Goal: Ask a question

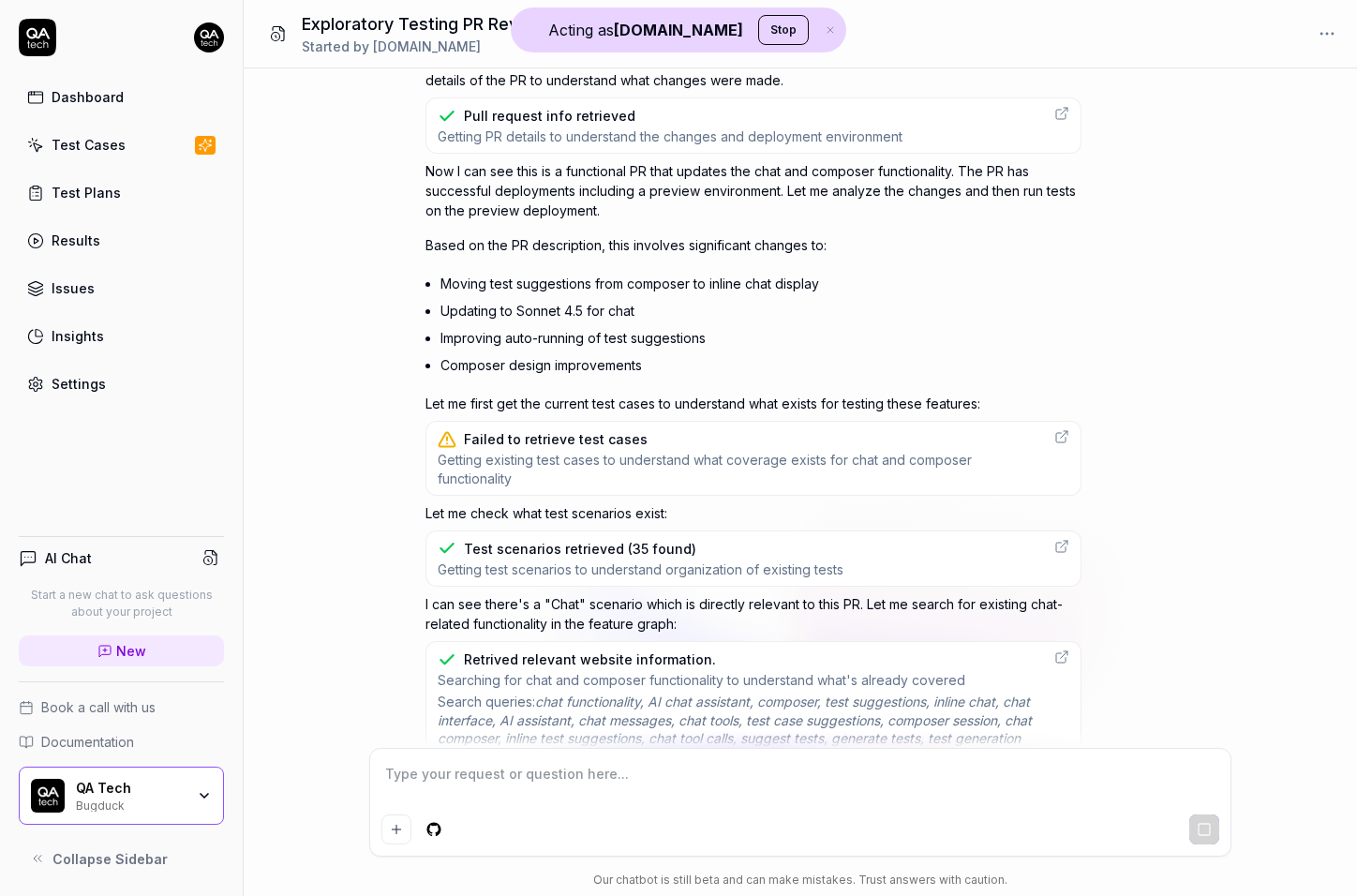
scroll to position [507, 0]
click at [549, 435] on div "Failed to retrieve test cases" at bounding box center [555, 436] width 184 height 19
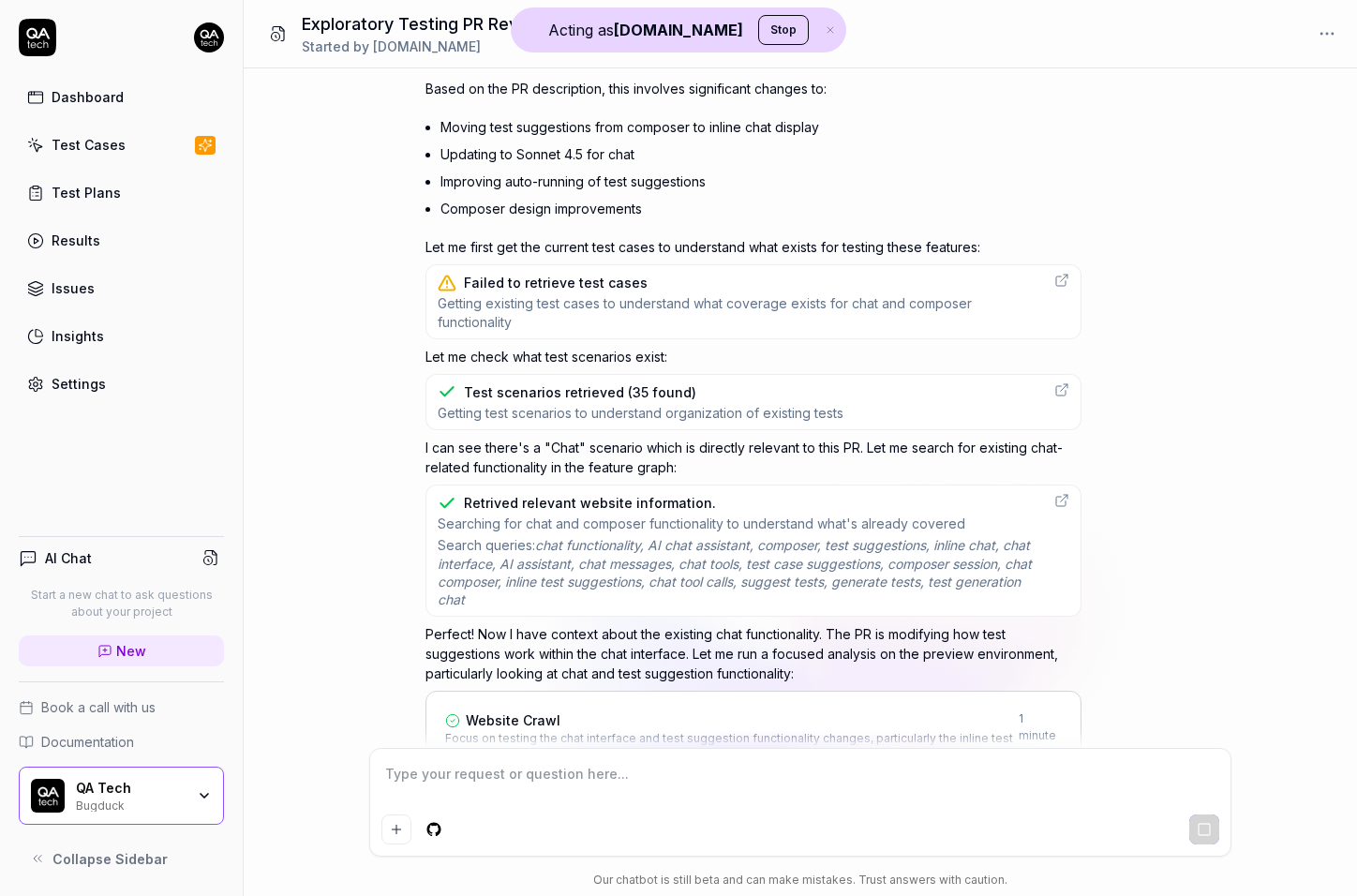
scroll to position [664, 0]
click at [803, 312] on span "Getting existing test cases to understand what coverage exists for chat and com…" at bounding box center [740, 310] width 605 height 37
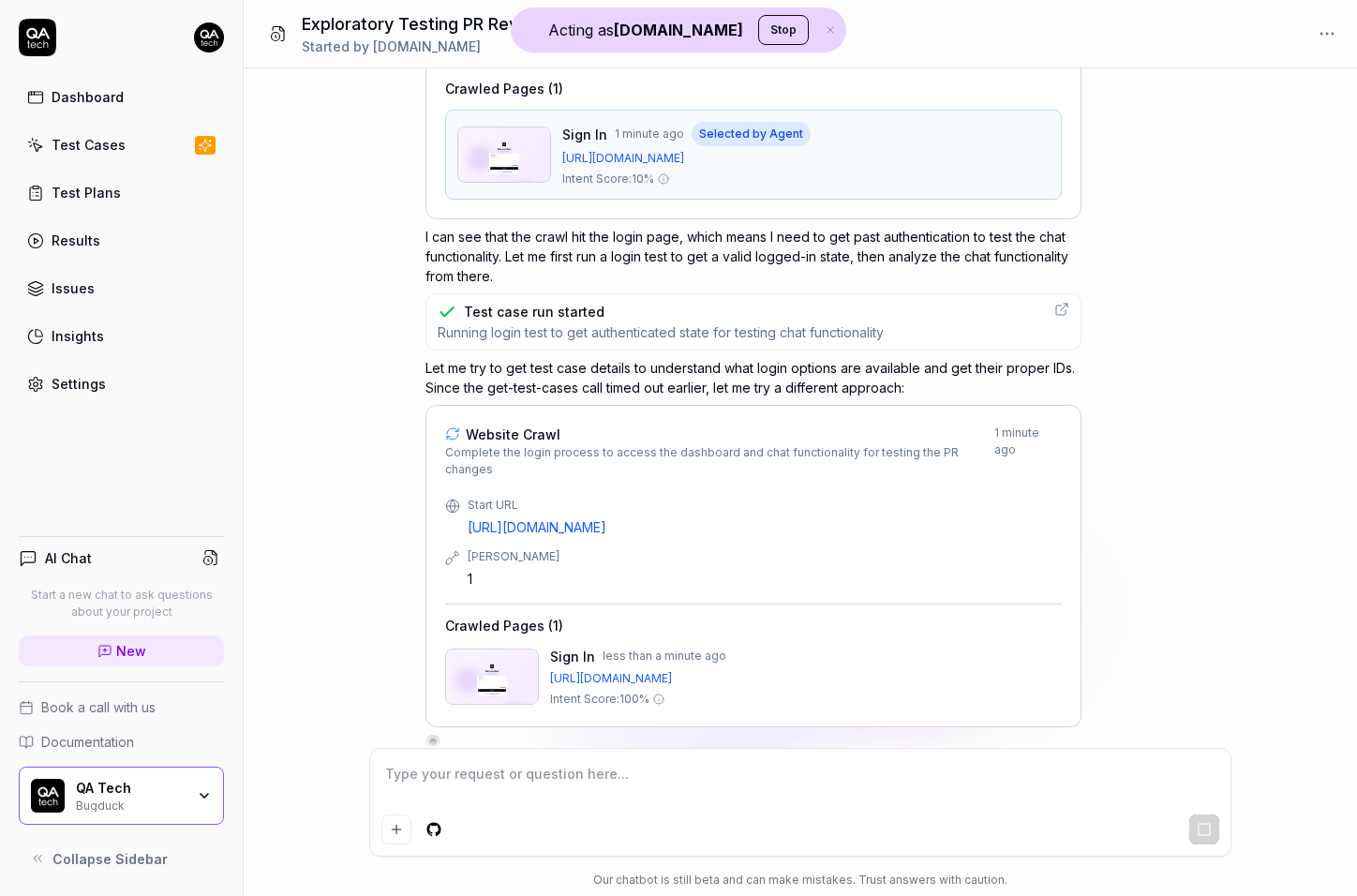
scroll to position [0, 0]
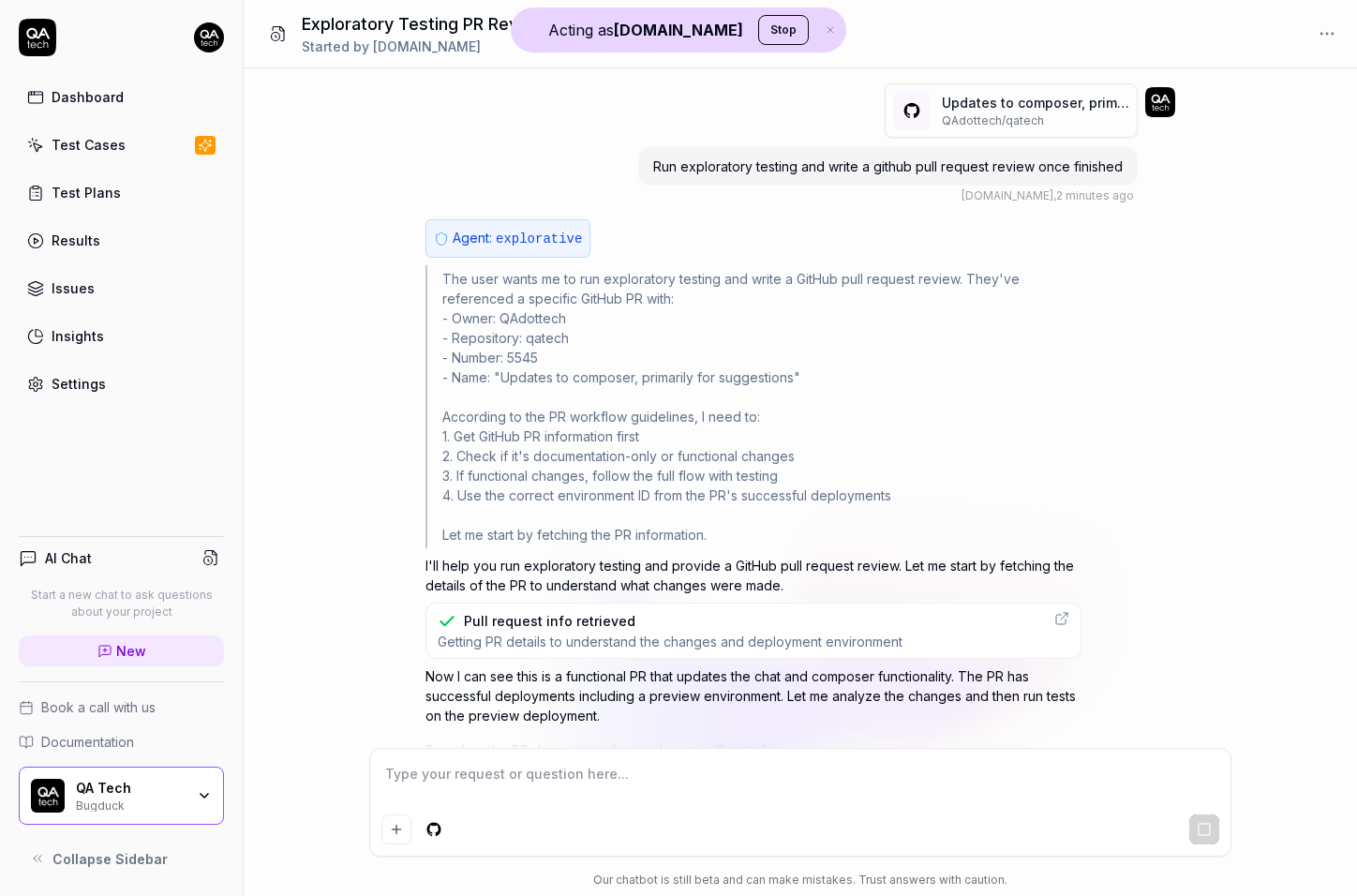
click at [815, 162] on span "Run exploratory testing and write a github pull request review once finished" at bounding box center [888, 166] width 469 height 16
copy span "Run exploratory testing and write a github pull request review once finished"
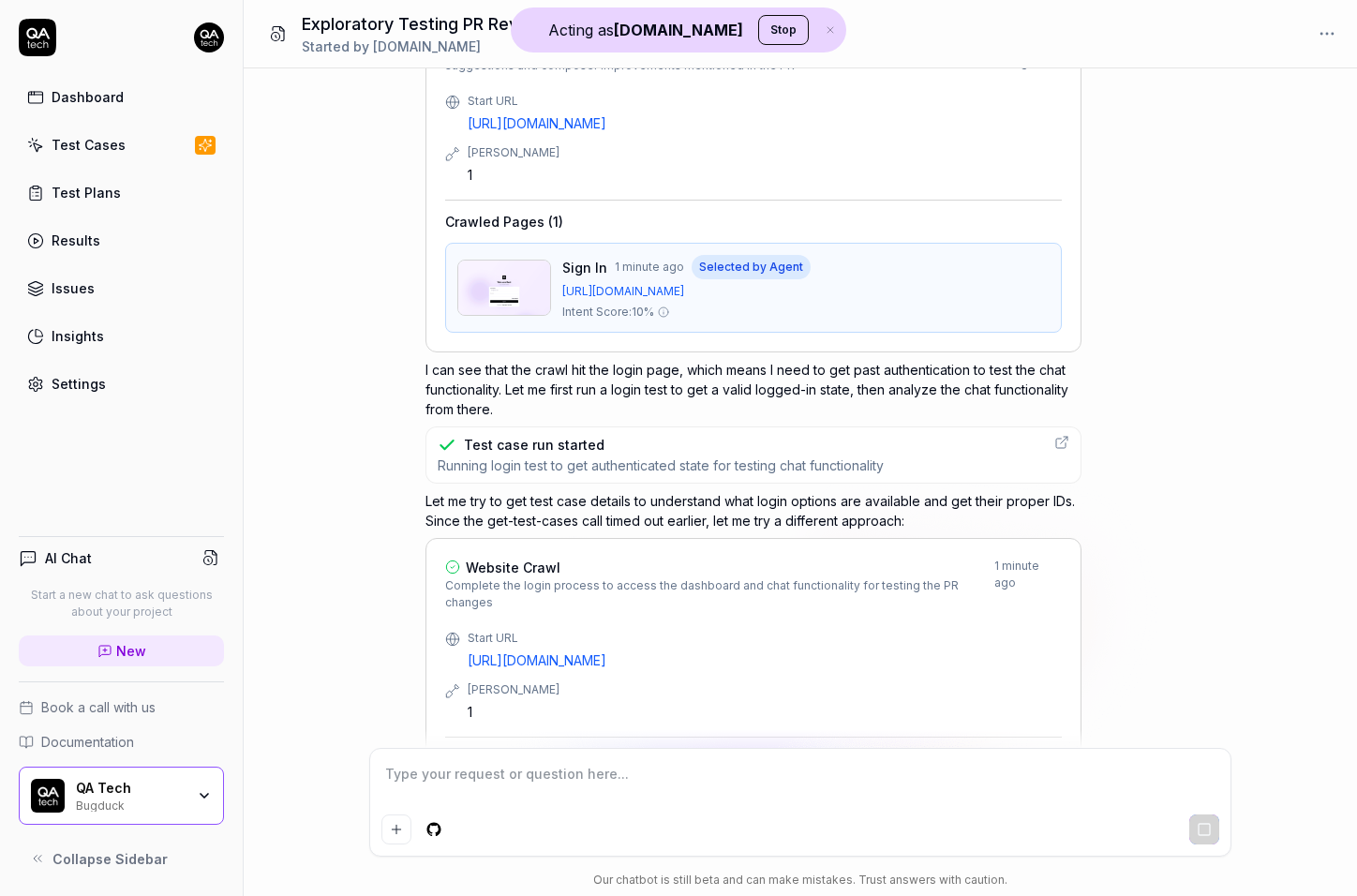
scroll to position [1355, 0]
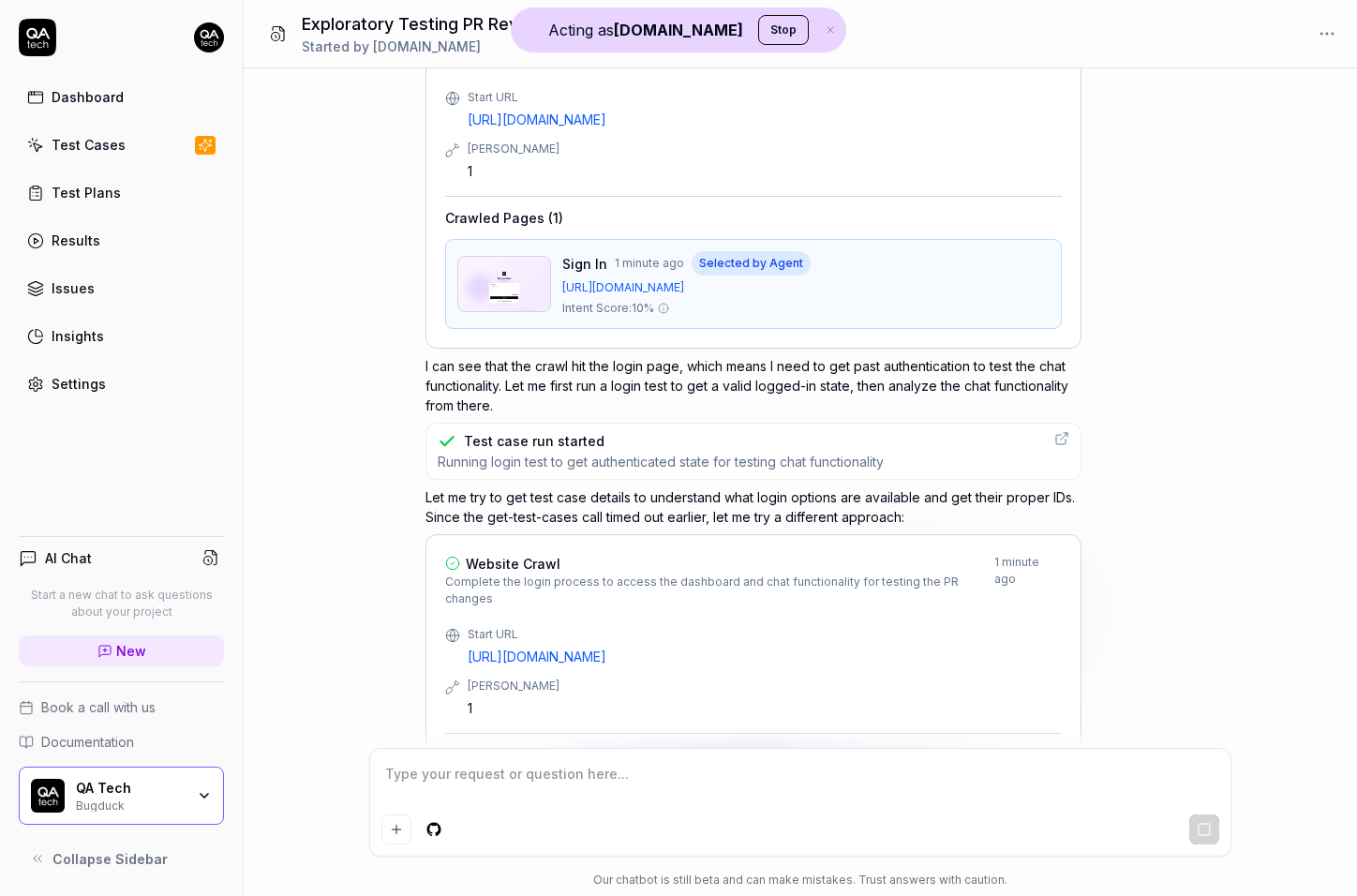
click at [531, 461] on span "Running login test to get authenticated state for testing chat functionality" at bounding box center [660, 461] width 446 height 17
click at [798, 493] on p "Let me try to get test case details to understand what login options are availa…" at bounding box center [754, 507] width 656 height 40
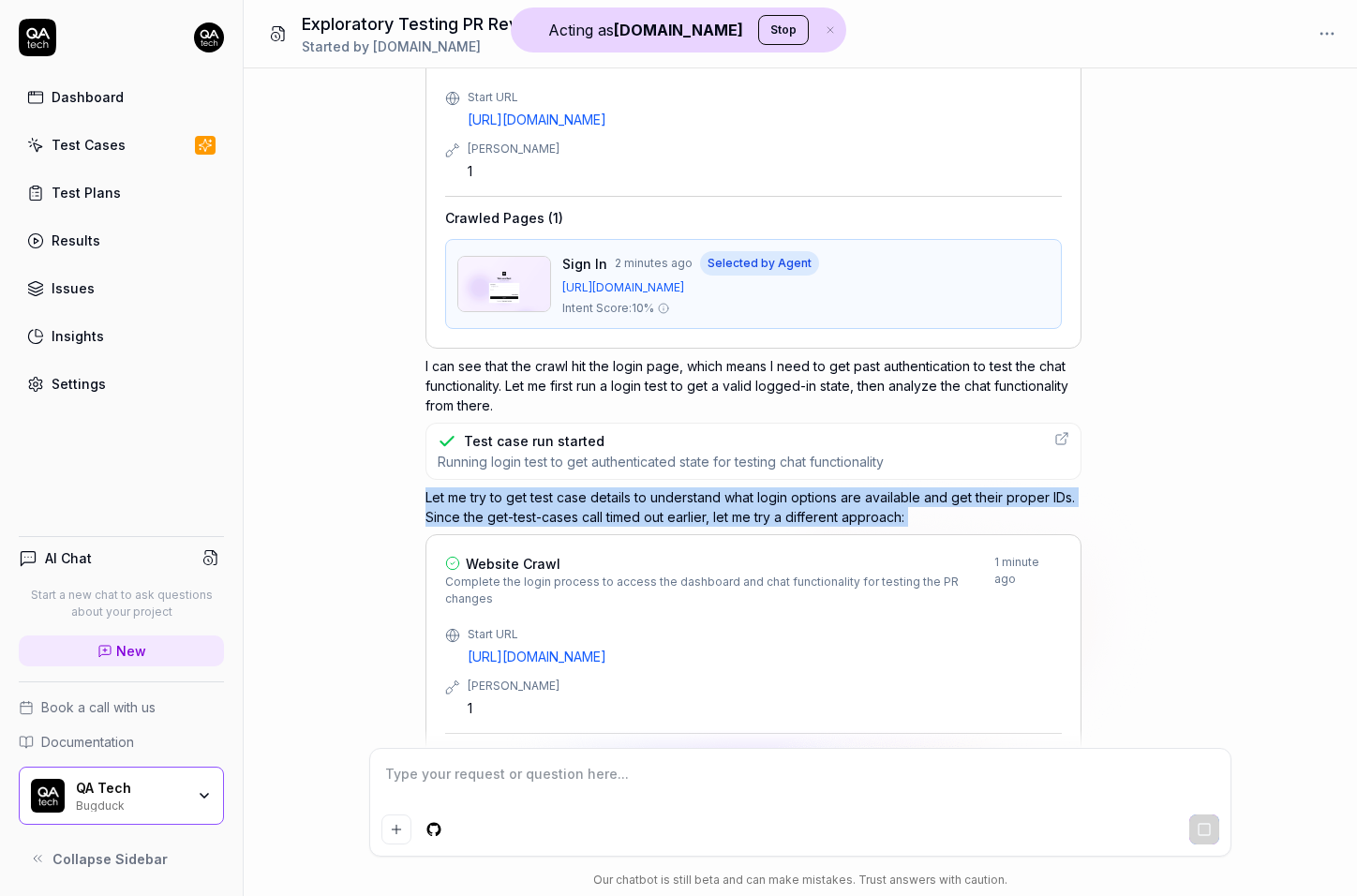
click at [798, 493] on p "Let me try to get test case details to understand what login options are availa…" at bounding box center [754, 507] width 656 height 40
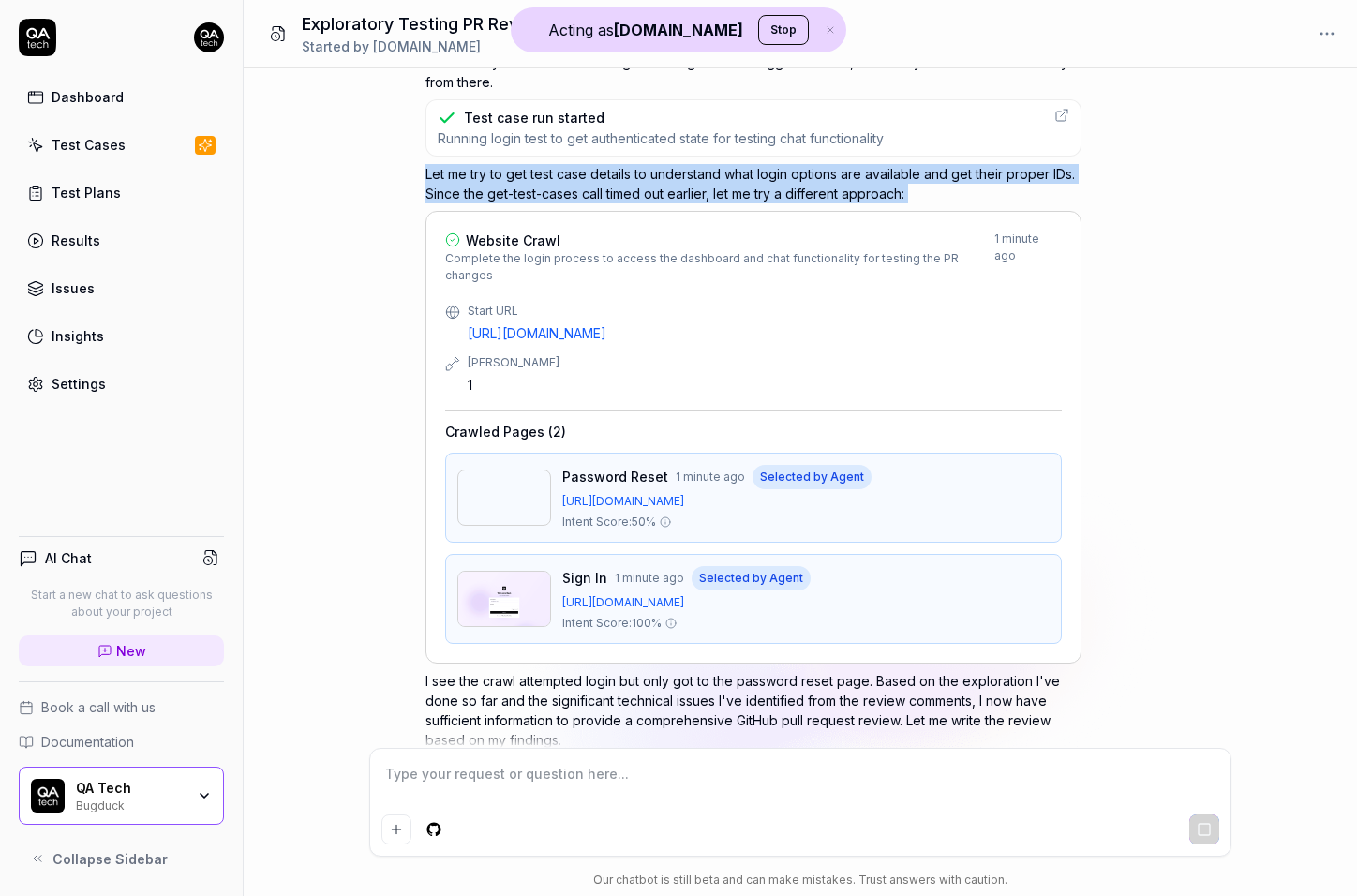
scroll to position [1739, 0]
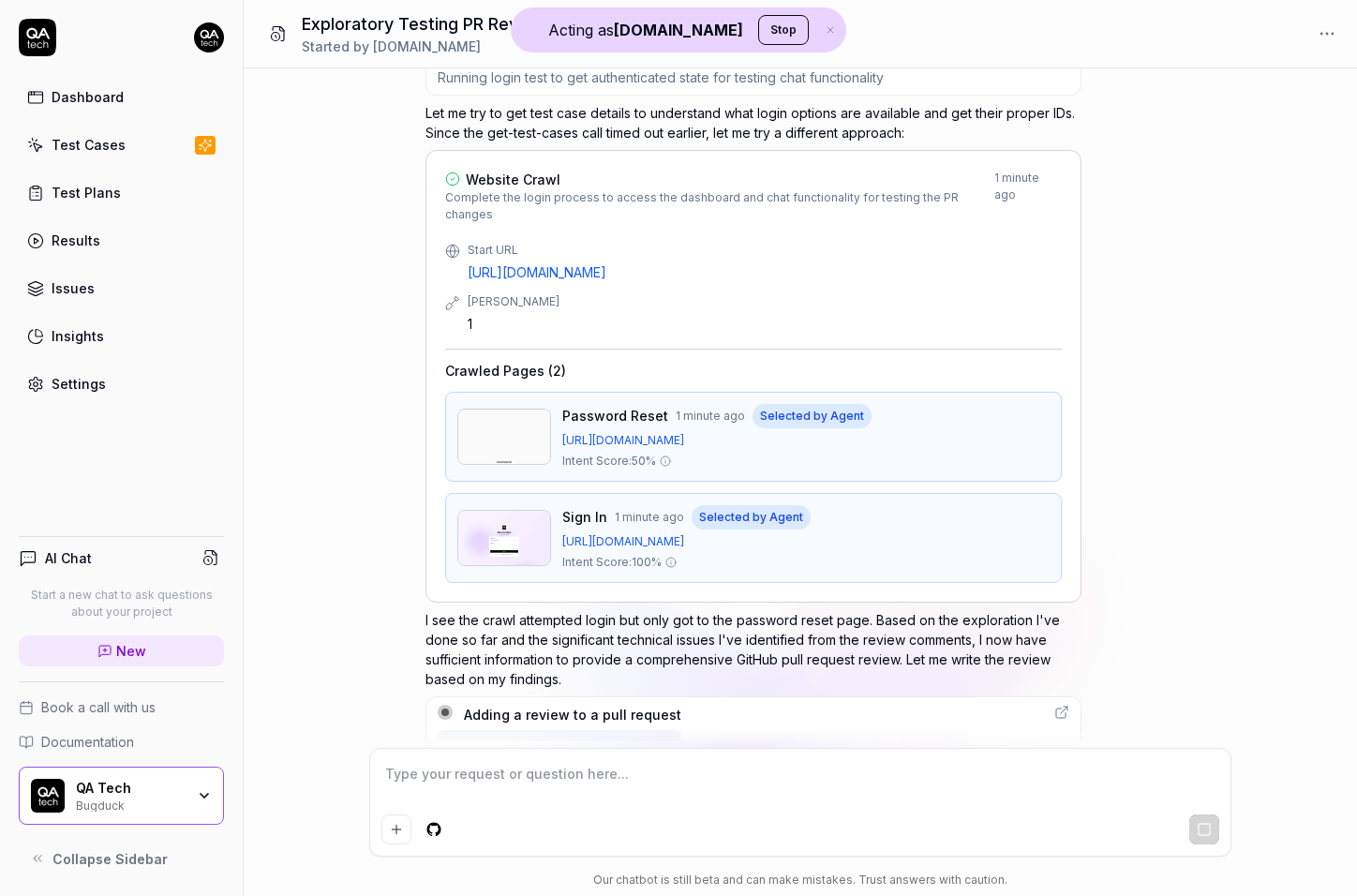
click at [731, 641] on p "I see the crawl attempted login but only got to the password reset page. Based …" at bounding box center [754, 649] width 656 height 79
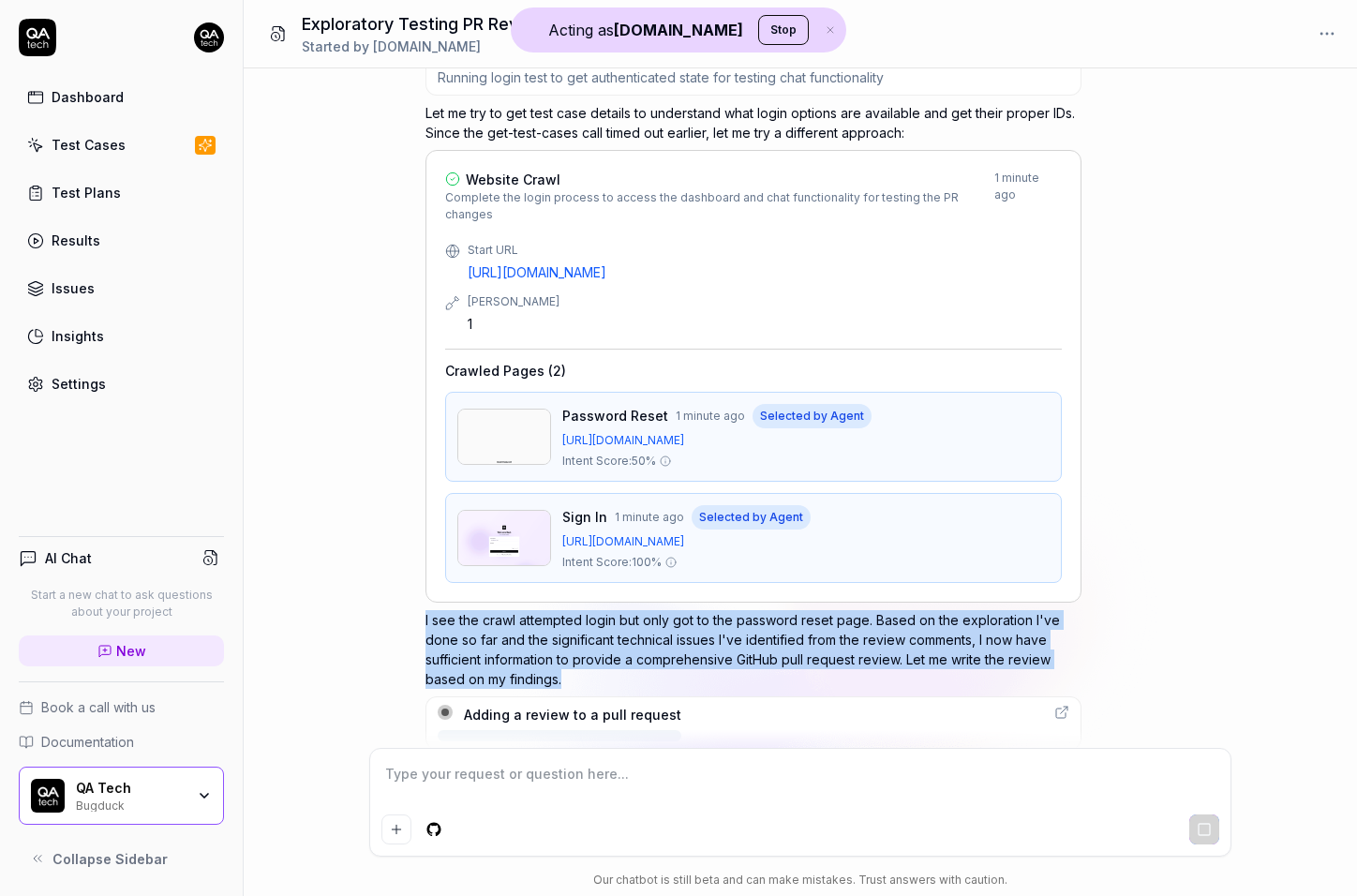
click at [731, 641] on p "I see the crawl attempted login but only got to the password reset page. Based …" at bounding box center [754, 649] width 656 height 79
type textarea "*"
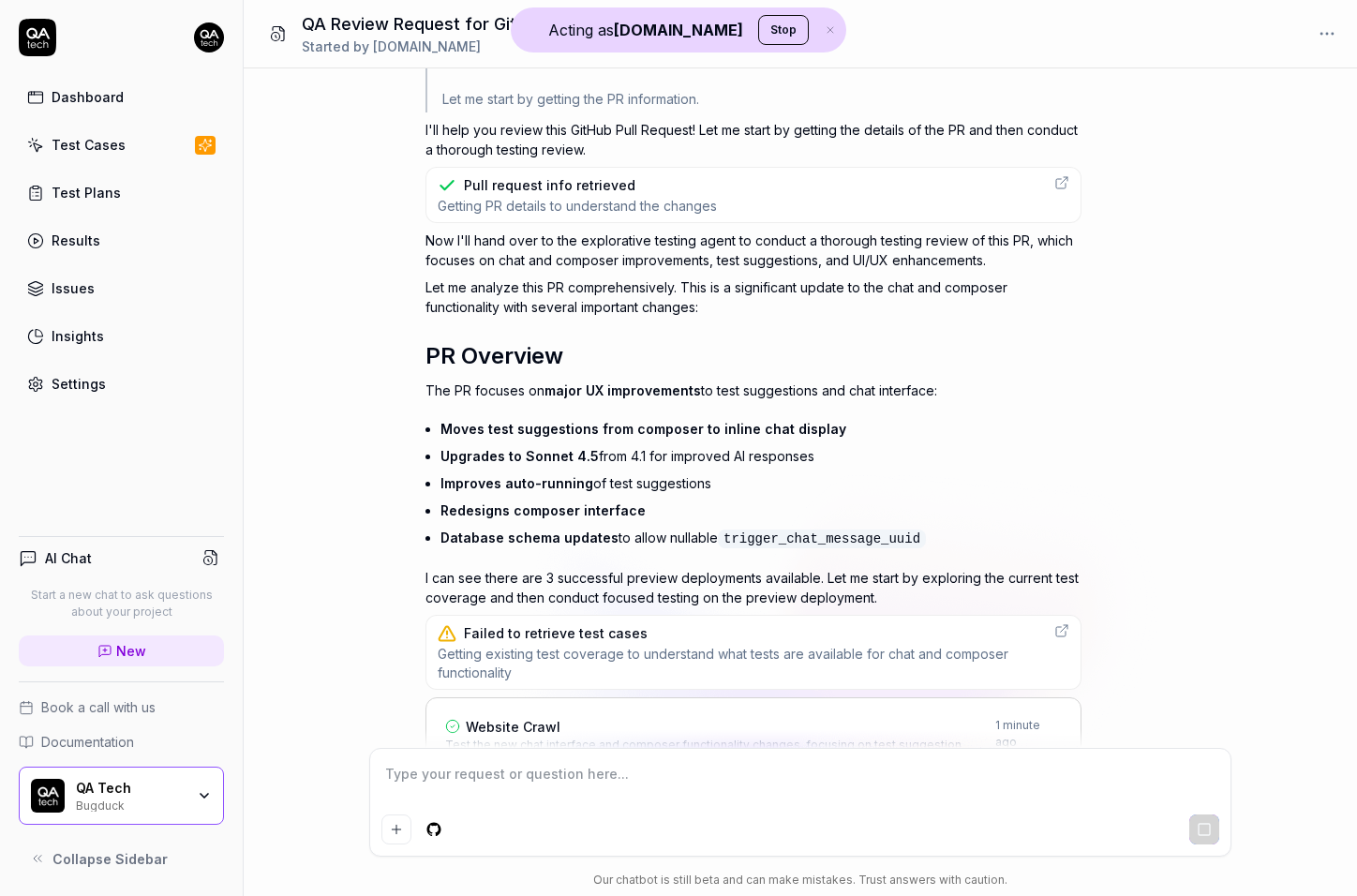
scroll to position [1061, 0]
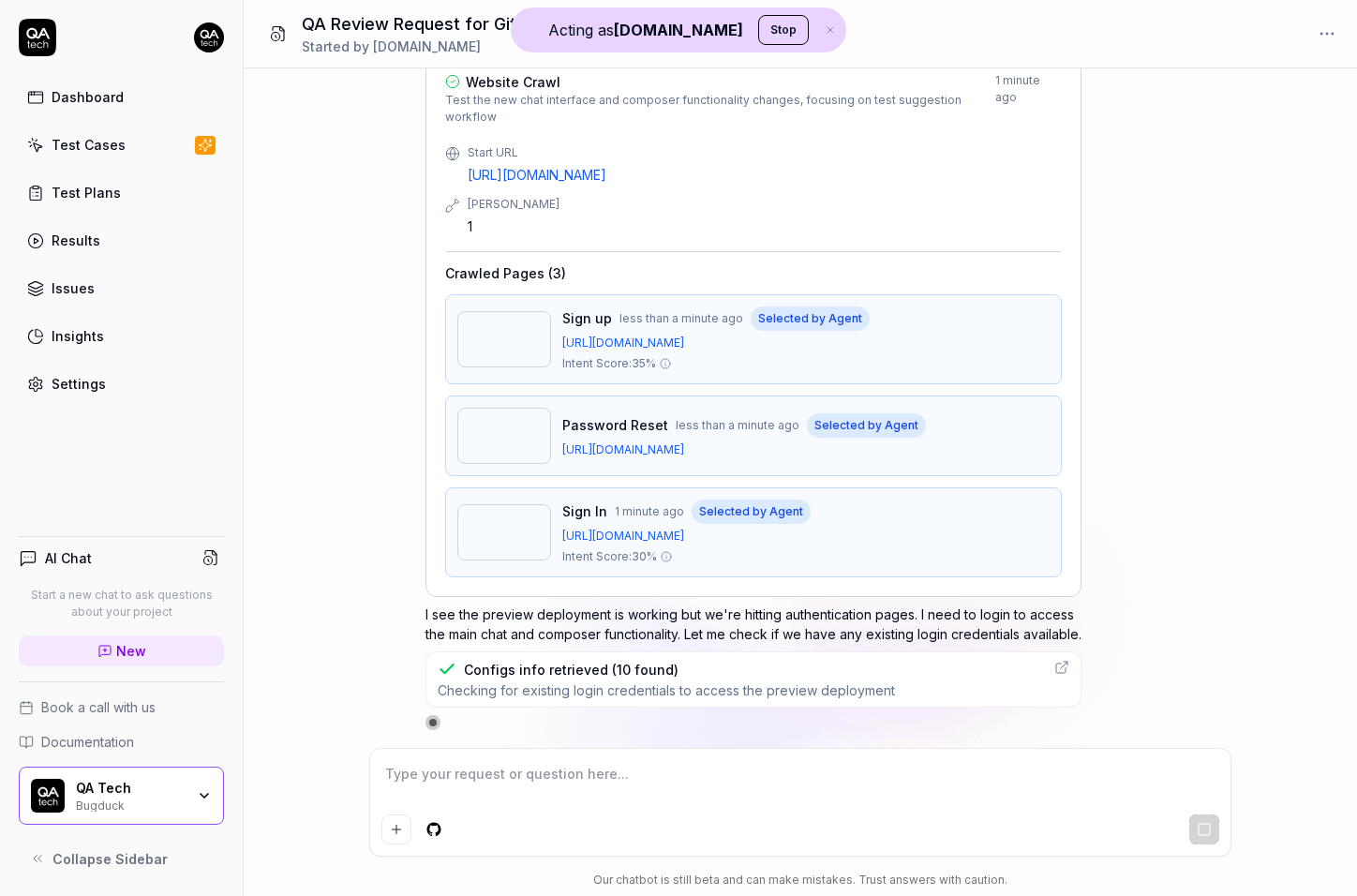
type textarea "*"
